Goal: Task Accomplishment & Management: Manage account settings

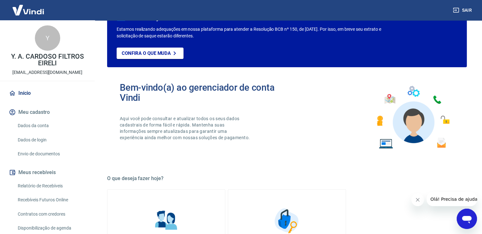
click at [42, 157] on link "Envio de documentos" at bounding box center [51, 153] width 72 height 13
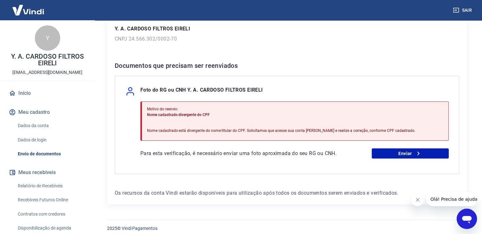
scroll to position [95, 0]
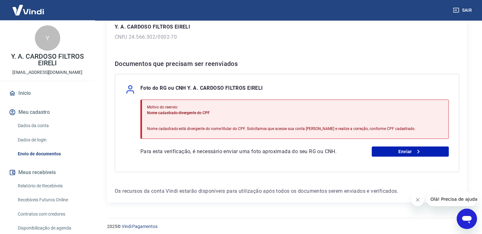
click at [199, 113] on span "Nome cadastrado divergente do CPF" at bounding box center [178, 113] width 63 height 4
click at [202, 113] on span "Nome cadastrado divergente do CPF" at bounding box center [178, 113] width 63 height 4
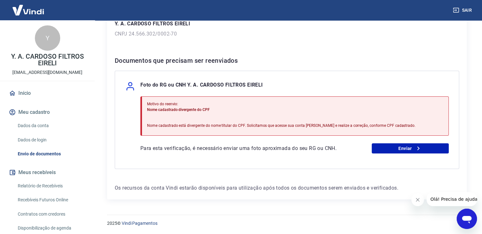
scroll to position [67, 0]
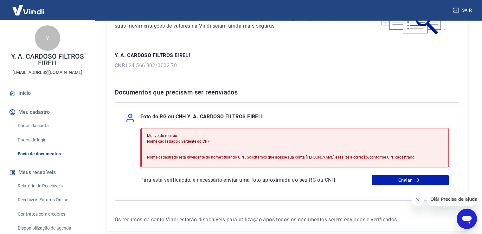
click at [37, 126] on link "Dados da conta" at bounding box center [51, 125] width 72 height 13
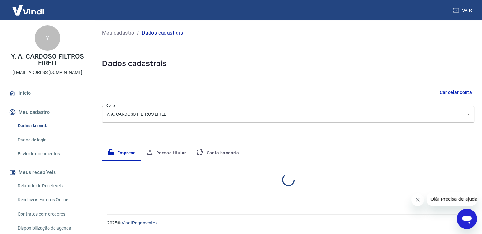
select select "PB"
select select "business"
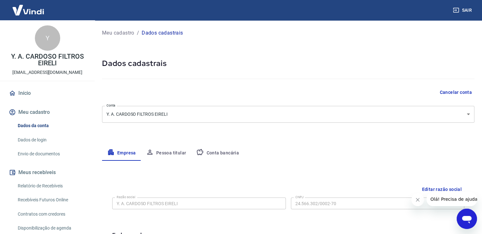
click at [168, 110] on body "Sair Y Y. A. CARDOSO FILTROS EIRELI [EMAIL_ADDRESS][DOMAIN_NAME] Início Meu cad…" at bounding box center [241, 117] width 482 height 234
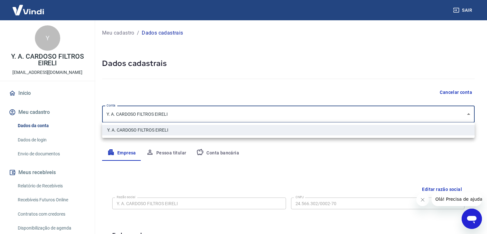
click at [172, 113] on div at bounding box center [243, 117] width 487 height 234
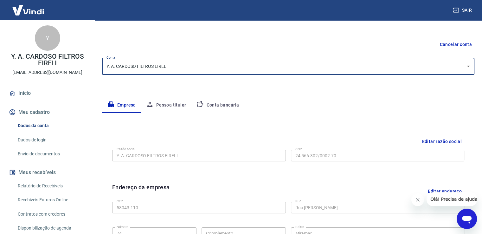
scroll to position [63, 0]
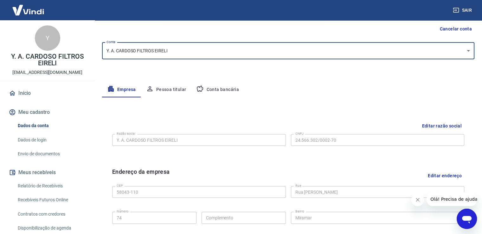
click at [169, 89] on button "Pessoa titular" at bounding box center [166, 89] width 50 height 15
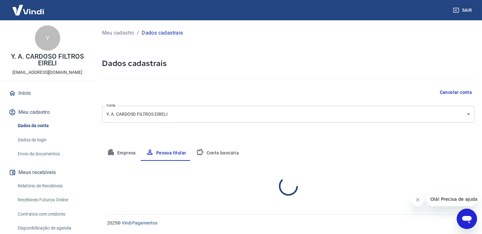
scroll to position [0, 0]
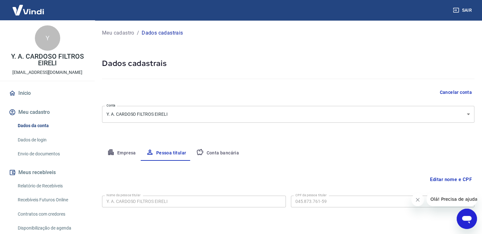
click at [181, 114] on body "Sair Y Y. A. CARDOSO FILTROS EIRELI [EMAIL_ADDRESS][DOMAIN_NAME] Início Meu cad…" at bounding box center [241, 117] width 482 height 234
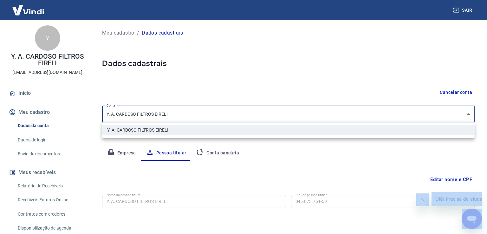
click at [181, 114] on div at bounding box center [243, 117] width 487 height 234
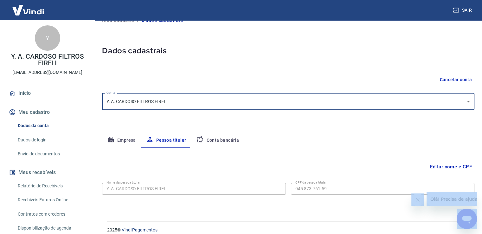
scroll to position [19, 0]
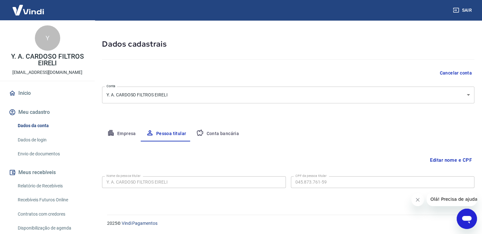
click at [448, 160] on button "Editar nome e CPF" at bounding box center [451, 160] width 47 height 12
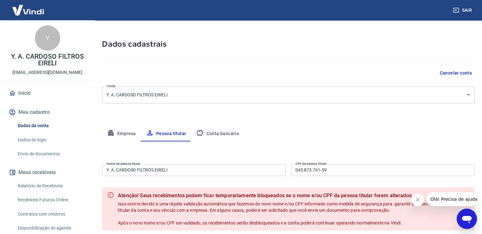
click at [197, 172] on input "Y. A. CARDOSO FILTROS EIRELI" at bounding box center [194, 170] width 184 height 12
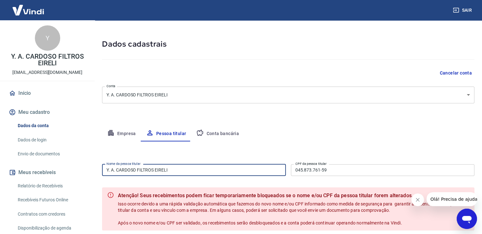
click at [197, 172] on input "Y. A. CARDOSO FILTROS EIRELI" at bounding box center [194, 170] width 184 height 12
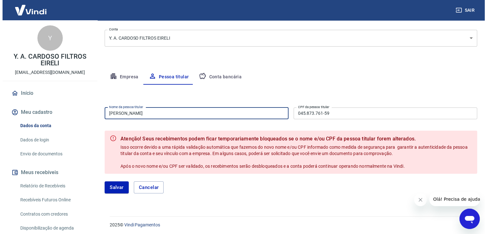
scroll to position [78, 0]
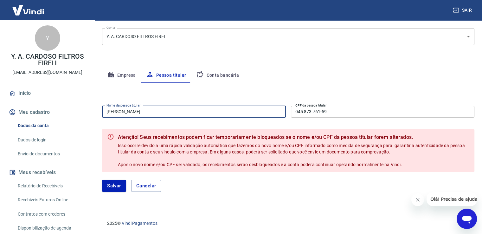
type input "[PERSON_NAME]"
click at [124, 184] on button "Salvar" at bounding box center [114, 186] width 24 height 12
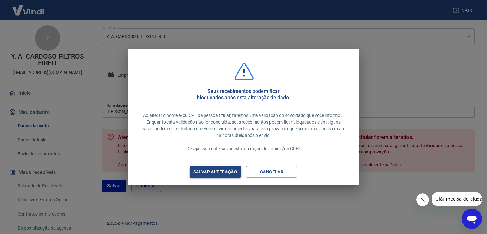
click at [211, 171] on div "Salvar alteração" at bounding box center [215, 172] width 59 height 8
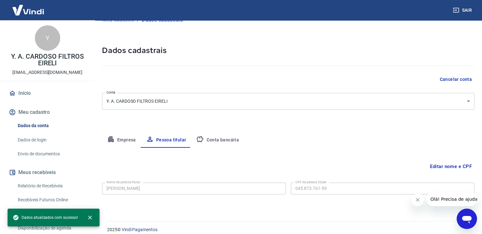
scroll to position [19, 0]
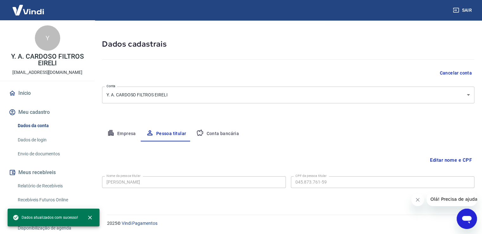
click at [121, 132] on button "Empresa" at bounding box center [121, 133] width 39 height 15
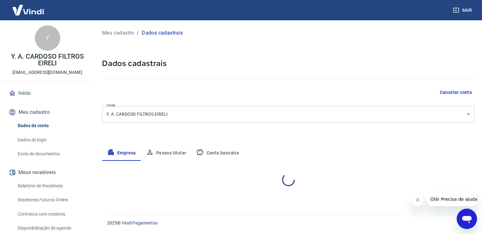
scroll to position [0, 0]
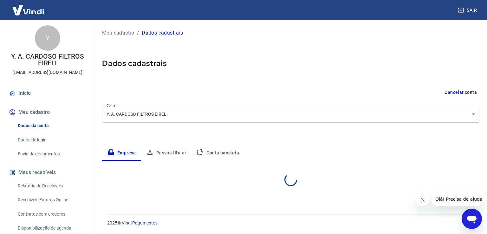
select select "PB"
select select "business"
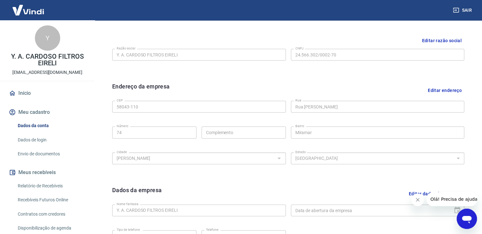
scroll to position [95, 0]
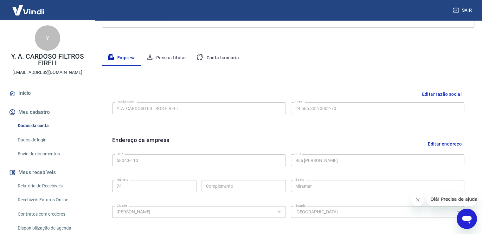
click at [209, 62] on button "Conta bancária" at bounding box center [217, 57] width 53 height 15
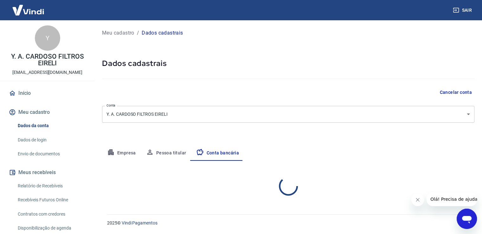
scroll to position [0, 0]
select select "1"
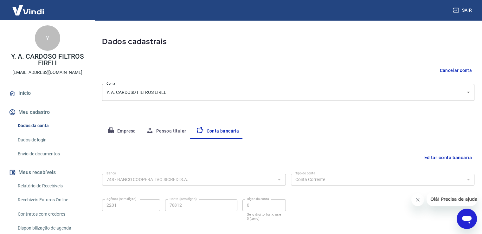
scroll to position [55, 0]
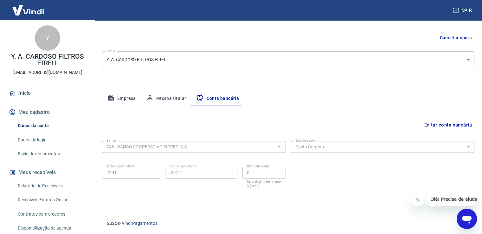
click at [47, 151] on link "Envio de documentos" at bounding box center [51, 153] width 72 height 13
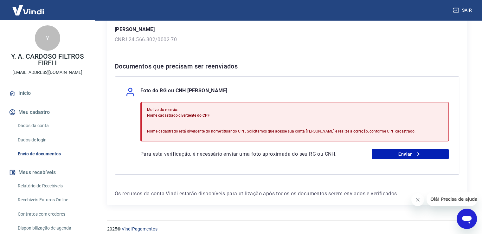
scroll to position [95, 0]
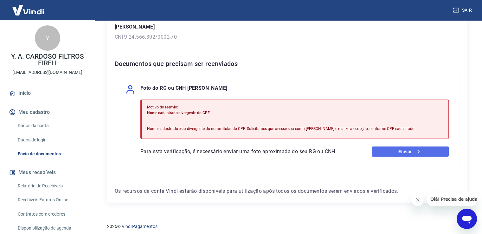
click at [401, 149] on link "Enviar" at bounding box center [410, 151] width 77 height 10
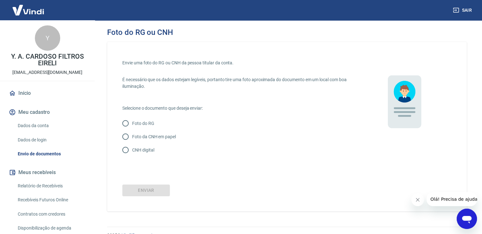
click at [146, 136] on p "Foto da CNH em papel" at bounding box center [154, 136] width 44 height 7
click at [132, 136] on input "Foto da CNH em papel" at bounding box center [125, 136] width 13 height 13
radio input "true"
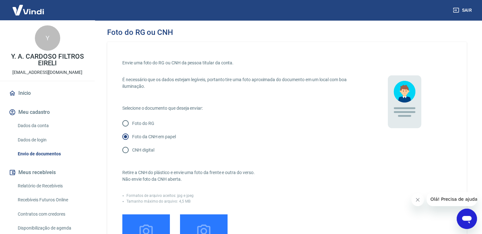
click at [146, 150] on p "CNH digital" at bounding box center [143, 150] width 22 height 7
click at [132, 150] on input "CNH digital" at bounding box center [125, 149] width 13 height 13
radio input "true"
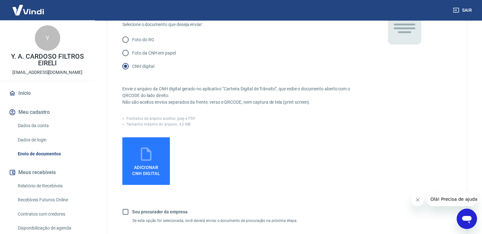
scroll to position [95, 0]
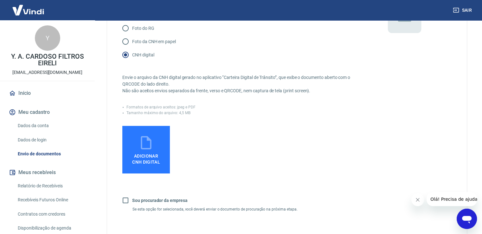
click at [147, 147] on icon at bounding box center [146, 143] width 16 height 16
click at [0, 0] on input "Adicionar CNH Digital" at bounding box center [0, 0] width 0 height 0
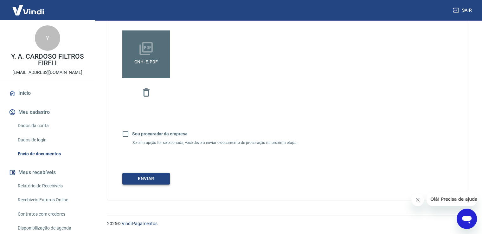
scroll to position [191, 0]
click at [152, 181] on button "Enviar" at bounding box center [146, 178] width 48 height 12
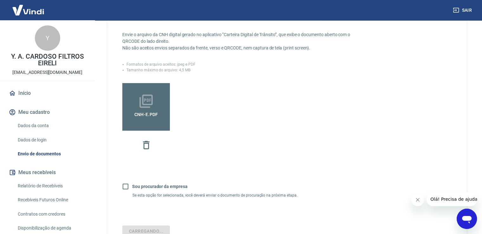
scroll to position [127, 0]
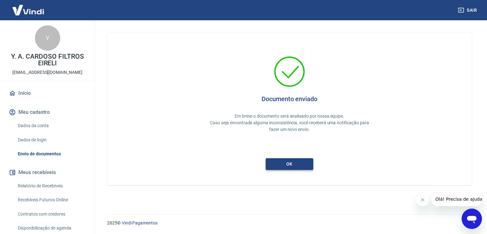
click at [292, 164] on button "ok" at bounding box center [290, 164] width 48 height 12
